Goal: Task Accomplishment & Management: Use online tool/utility

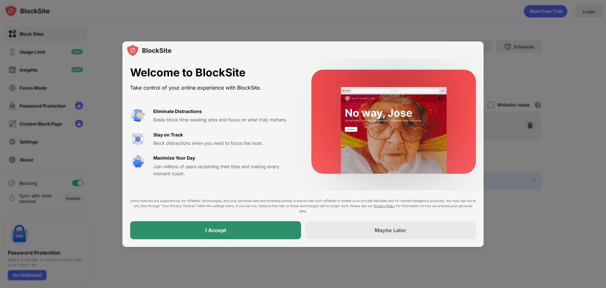
click at [253, 234] on div "I Accept" at bounding box center [215, 230] width 171 height 18
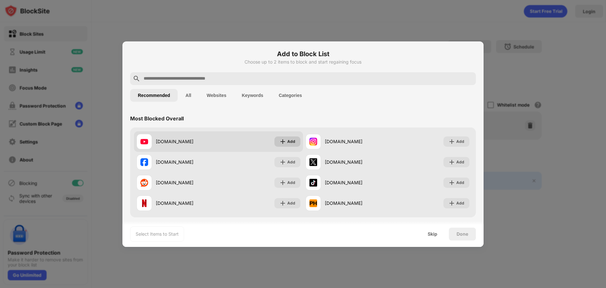
click at [289, 142] on div "Add" at bounding box center [291, 142] width 8 height 6
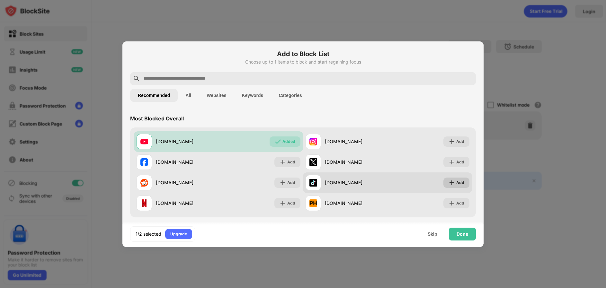
click at [463, 181] on div "Add" at bounding box center [457, 183] width 26 height 10
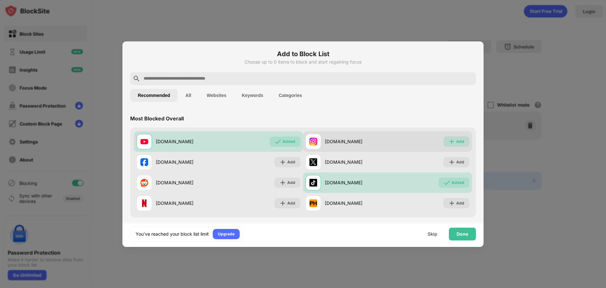
click at [456, 140] on div "Add" at bounding box center [460, 142] width 8 height 6
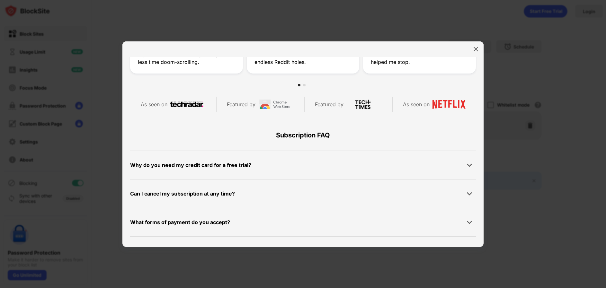
scroll to position [306, 0]
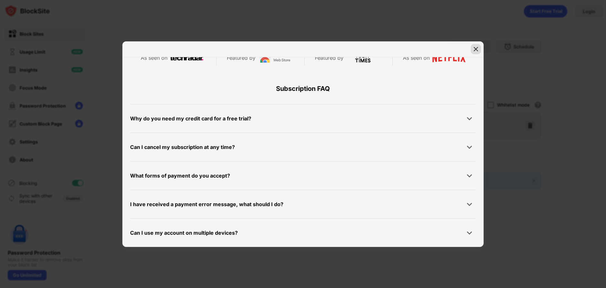
click at [477, 49] on img at bounding box center [476, 49] width 6 height 6
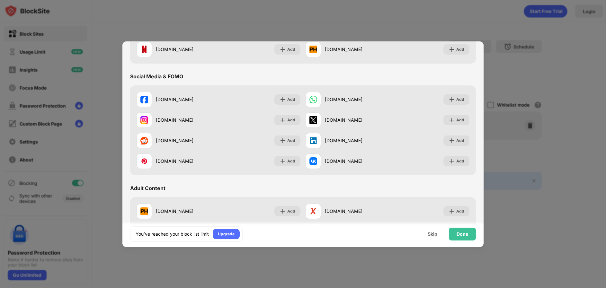
scroll to position [161, 0]
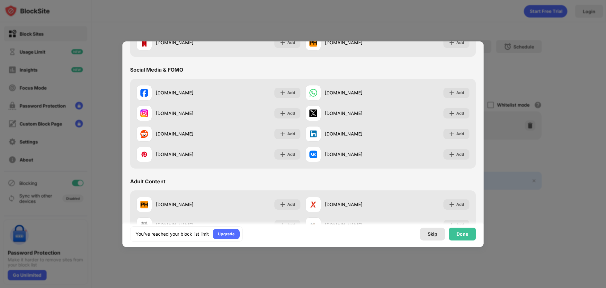
click at [420, 233] on div "You’ve reached your block list limit Upgrade Skip Done" at bounding box center [302, 234] width 361 height 26
click at [435, 233] on div "Skip" at bounding box center [433, 234] width 10 height 5
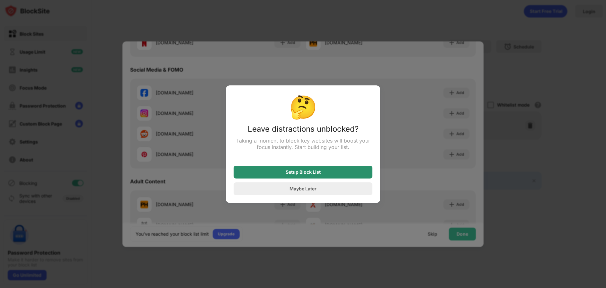
click at [322, 175] on div "Setup Block List" at bounding box center [303, 172] width 139 height 13
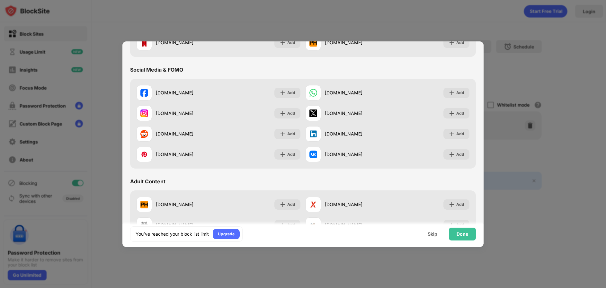
scroll to position [0, 0]
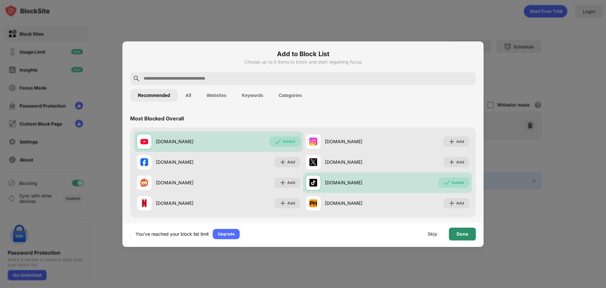
click at [469, 238] on div "Done" at bounding box center [462, 234] width 27 height 13
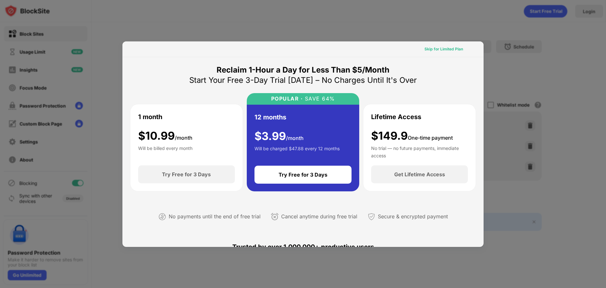
click at [445, 49] on div "Skip for Limited Plan" at bounding box center [444, 49] width 39 height 6
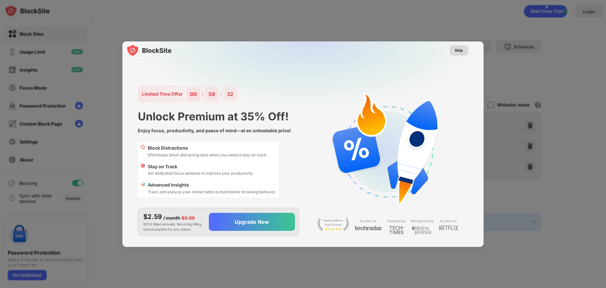
click at [458, 51] on div "Skip" at bounding box center [459, 50] width 8 height 6
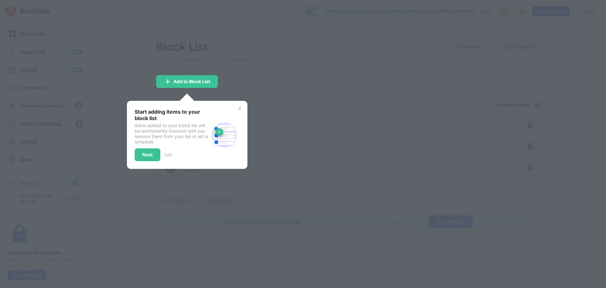
click at [245, 108] on div "Start adding items to your block list Items added to your block list will be pe…" at bounding box center [187, 135] width 121 height 68
click at [240, 108] on img at bounding box center [239, 108] width 5 height 5
